Goal: Information Seeking & Learning: Learn about a topic

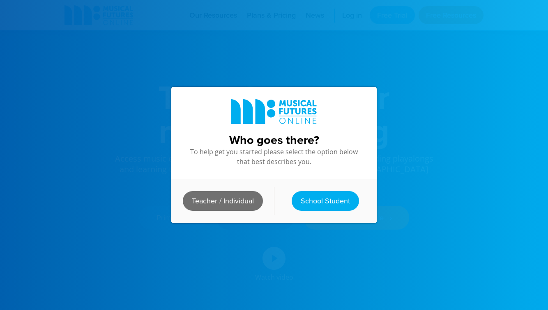
click at [227, 199] on link "Teacher / Individual" at bounding box center [223, 201] width 80 height 20
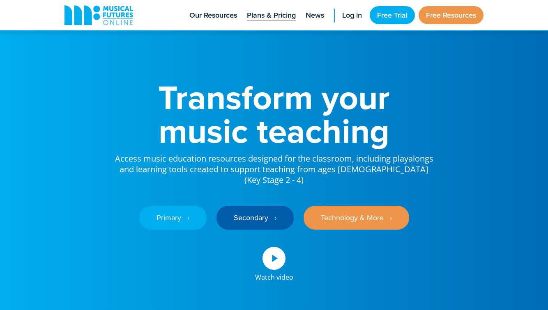
click at [275, 17] on span "Plans & Pricing" at bounding box center [271, 15] width 49 height 11
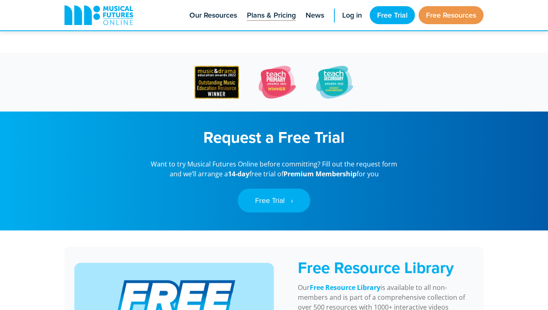
scroll to position [501, 0]
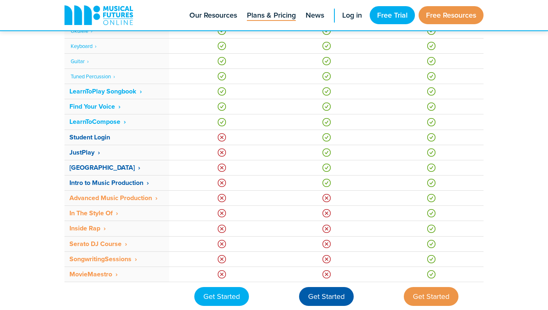
scroll to position [554, 0]
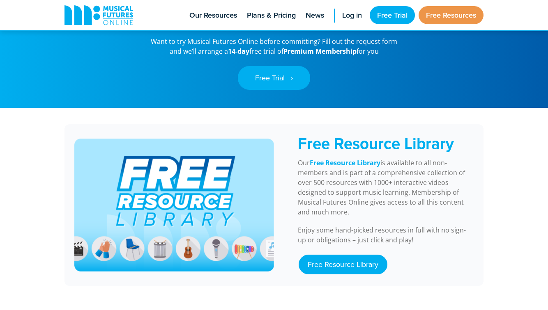
scroll to position [632, 0]
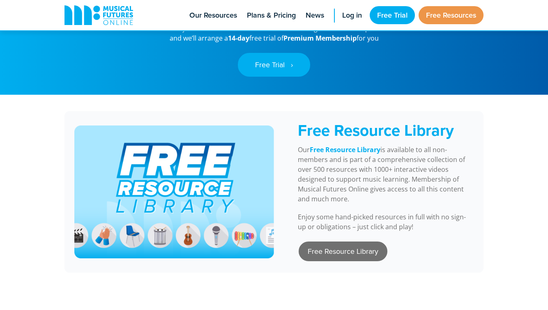
click at [345, 242] on link "Free Resource Library" at bounding box center [342, 252] width 89 height 20
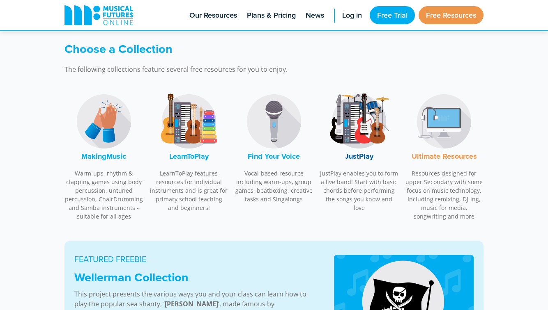
scroll to position [234, 0]
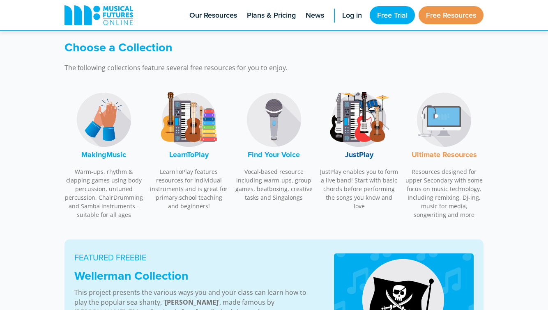
click at [98, 154] on font "MakingMusic" at bounding box center [103, 154] width 45 height 11
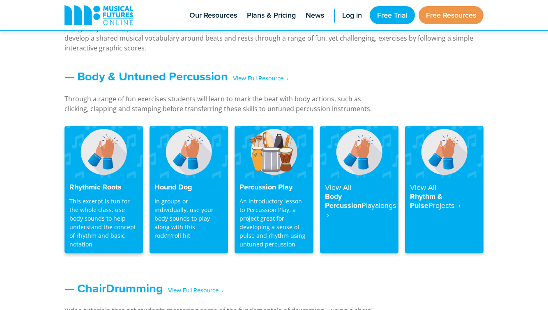
scroll to position [693, 0]
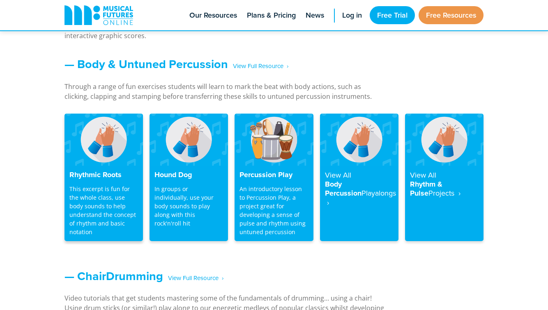
click at [100, 209] on p "This excerpt is fun for the whole class, use body sounds to help understand the…" at bounding box center [103, 211] width 69 height 52
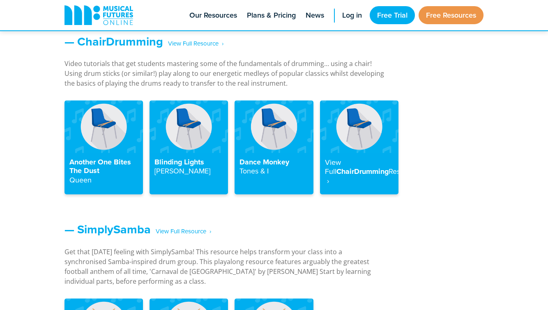
scroll to position [920, 0]
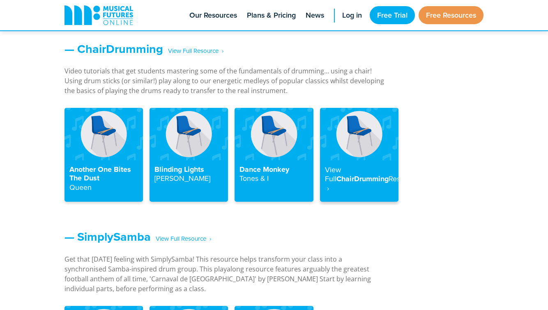
click at [345, 181] on h4 "View Full ChairDrumming Resource ‎ ›" at bounding box center [359, 179] width 69 height 28
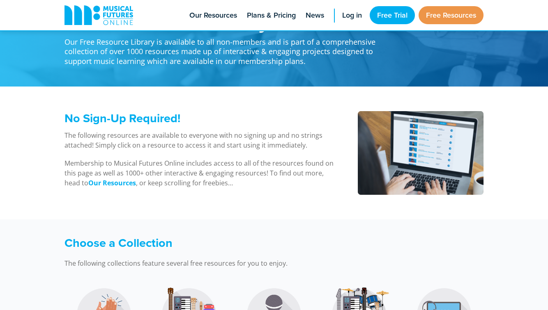
scroll to position [48, 0]
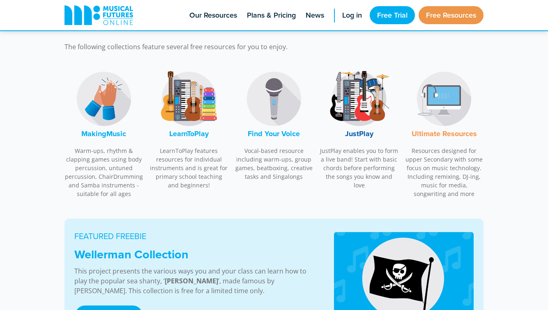
scroll to position [247, 0]
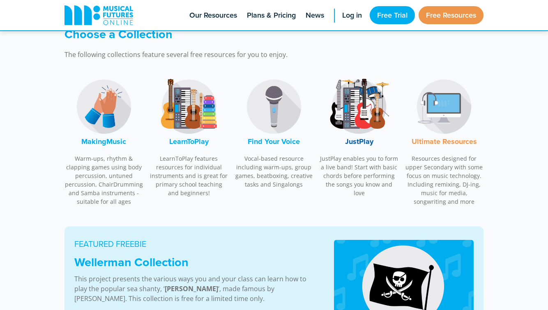
click at [184, 138] on font "LearnToPlay" at bounding box center [188, 141] width 39 height 11
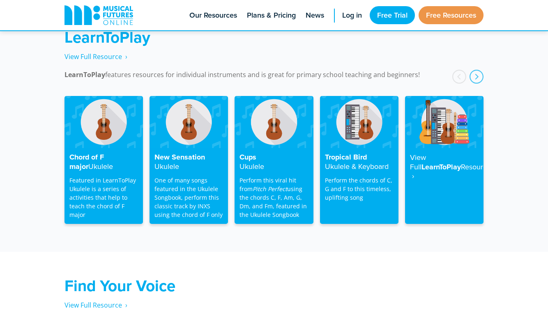
scroll to position [1306, 0]
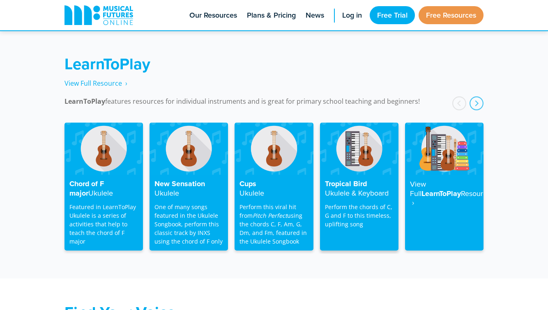
click at [353, 180] on h4 "Tropical Bird Ukulele & Keyboard" at bounding box center [359, 189] width 69 height 18
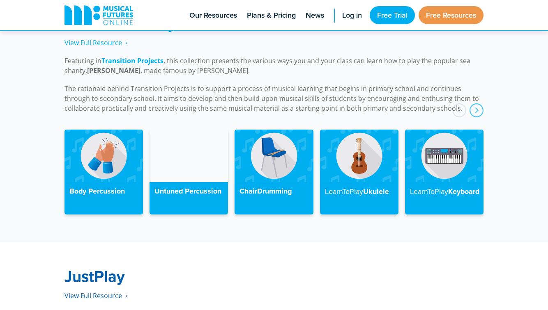
scroll to position [1306, 0]
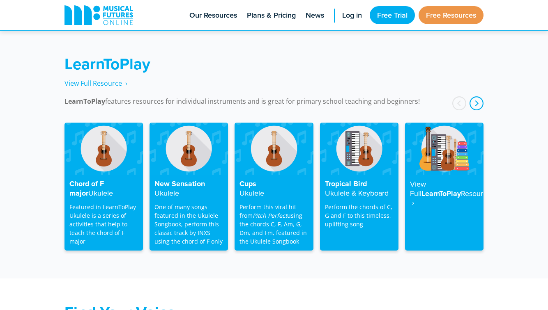
click at [478, 96] on div "next" at bounding box center [476, 103] width 14 height 14
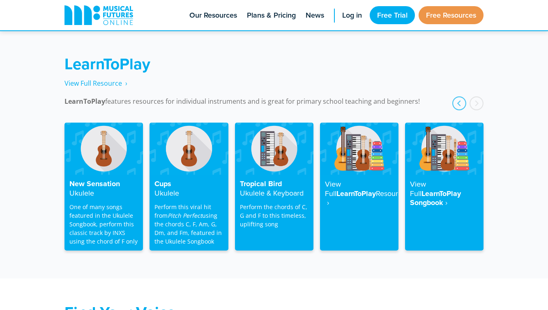
click at [477, 96] on div "next" at bounding box center [476, 103] width 14 height 14
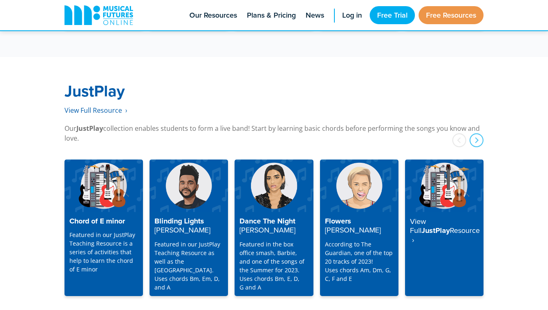
scroll to position [2066, 0]
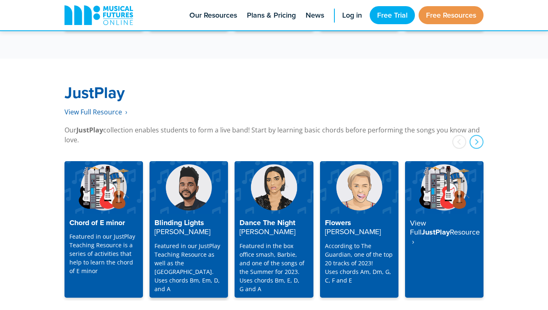
click at [204, 219] on h4 "Blinding Lights The Weeknd" at bounding box center [188, 228] width 69 height 18
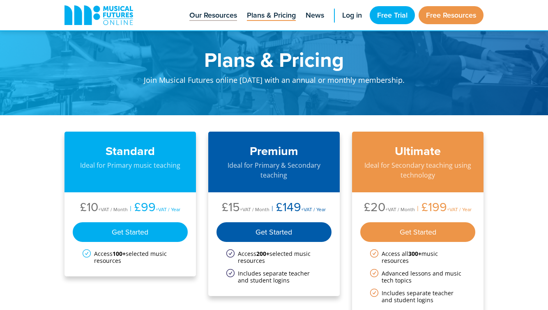
click at [220, 13] on span "Our Resources" at bounding box center [213, 15] width 48 height 11
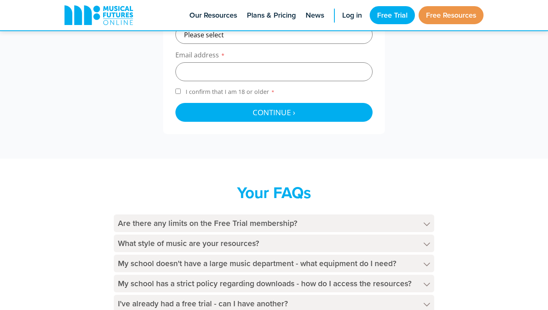
scroll to position [396, 0]
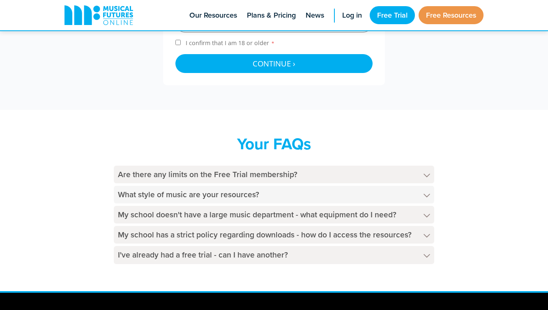
click at [406, 193] on h4 "What style of music are your resources?" at bounding box center [274, 195] width 320 height 18
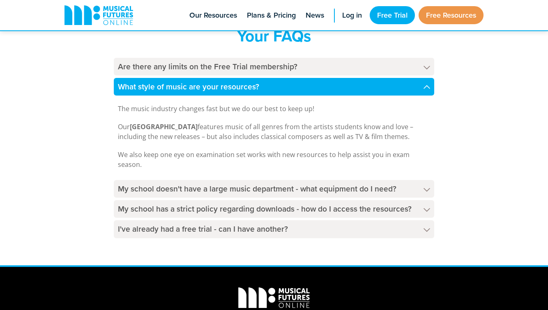
scroll to position [505, 0]
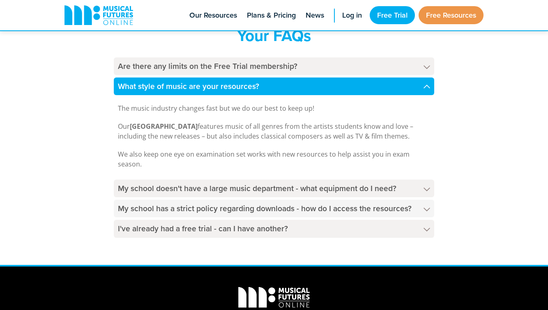
click at [396, 212] on h4 "My school has a strict policy regarding downloads - how do I access the resourc…" at bounding box center [274, 209] width 320 height 18
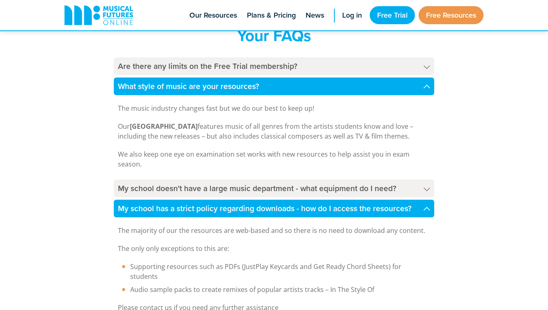
click at [483, 234] on div "Your FAQs Are there any limits on the Free Trial membership? The Free Trial mem…" at bounding box center [273, 184] width 435 height 317
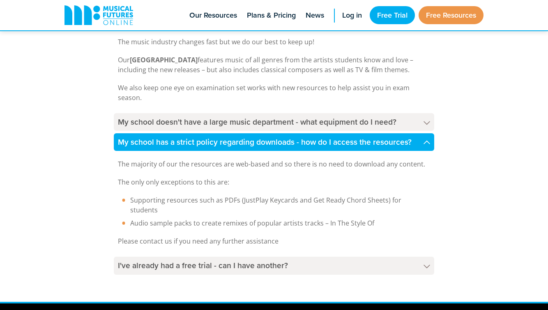
scroll to position [587, 0]
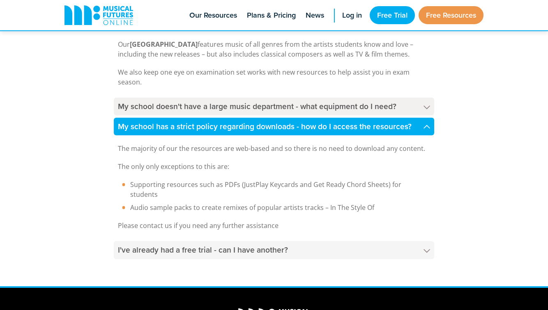
click at [407, 241] on h4 "I've already had a free trial - can I have another?" at bounding box center [274, 250] width 320 height 18
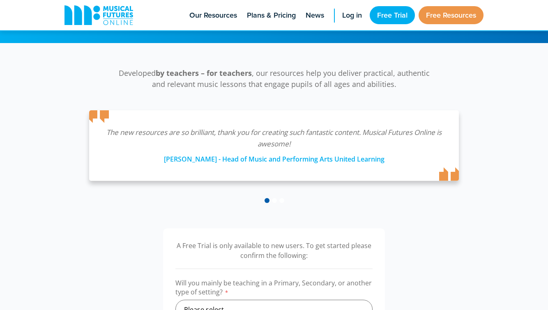
scroll to position [0, 0]
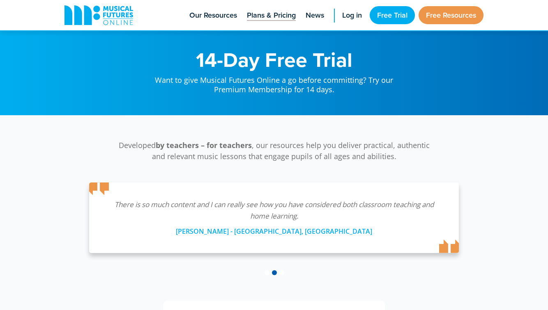
click at [276, 15] on span "Plans & Pricing" at bounding box center [271, 15] width 49 height 11
